Goal: Transaction & Acquisition: Purchase product/service

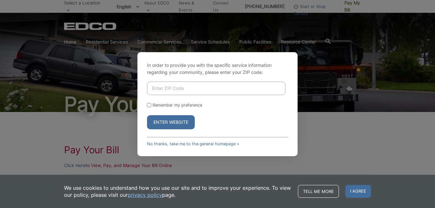
click at [160, 87] on input "Enter ZIP Code" at bounding box center [216, 88] width 138 height 13
type input "91906"
click at [149, 105] on input "Remember my preference" at bounding box center [149, 105] width 4 height 4
checkbox input "true"
click at [171, 122] on button "Enter Website" at bounding box center [171, 122] width 48 height 14
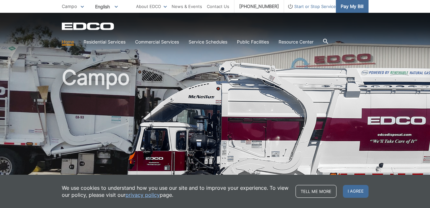
click at [352, 4] on span "Pay My Bill" at bounding box center [352, 6] width 23 height 7
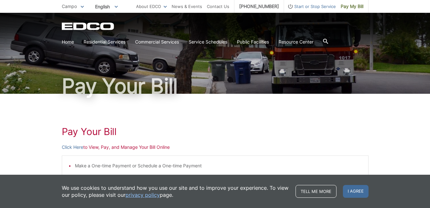
scroll to position [96, 0]
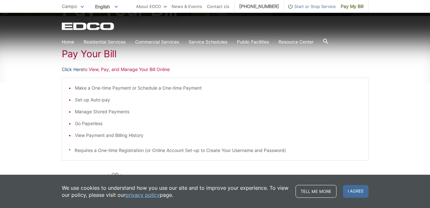
click at [73, 69] on link "Click Here" at bounding box center [72, 69] width 21 height 7
